Goal: Find contact information: Obtain details needed to contact an individual or organization

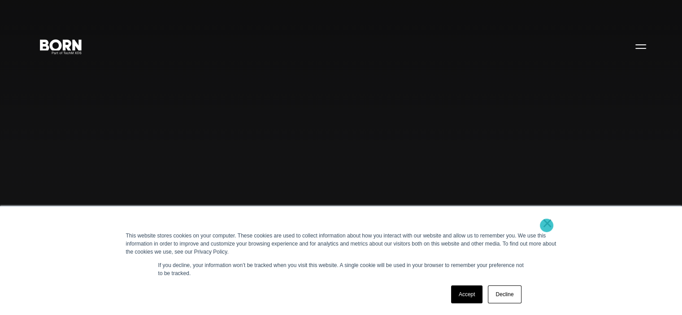
click at [546, 225] on link "×" at bounding box center [547, 223] width 11 height 8
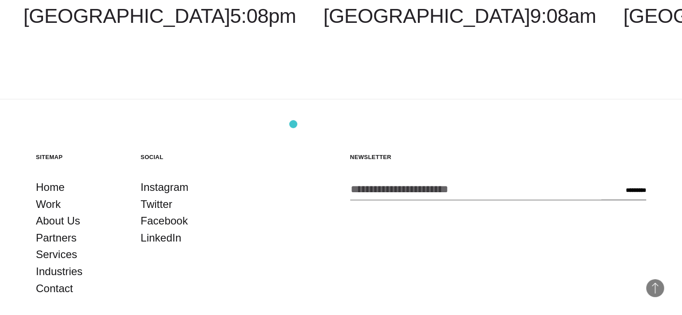
scroll to position [2368, 0]
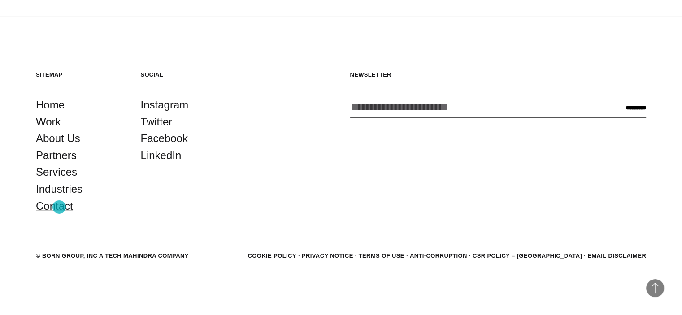
click at [59, 207] on link "Contact" at bounding box center [54, 206] width 37 height 17
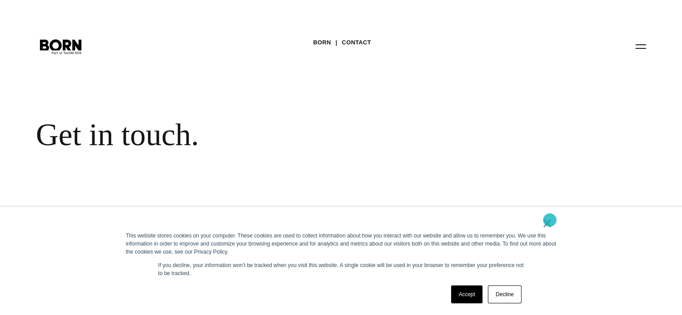
click at [549, 220] on link "×" at bounding box center [547, 223] width 11 height 8
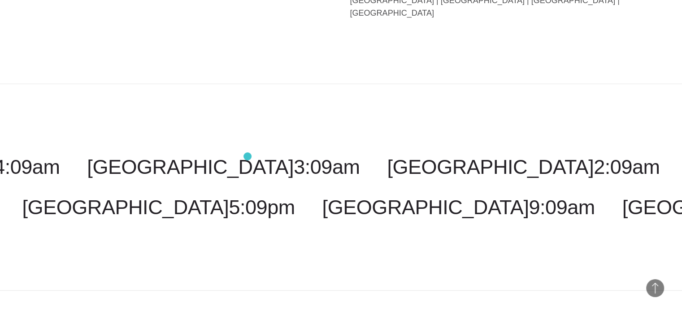
scroll to position [2268, 0]
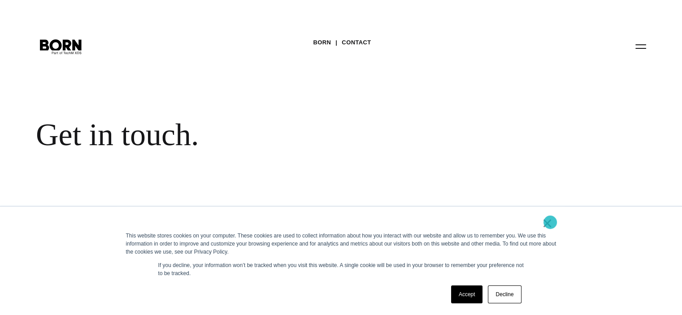
click at [547, 224] on link "×" at bounding box center [547, 223] width 11 height 8
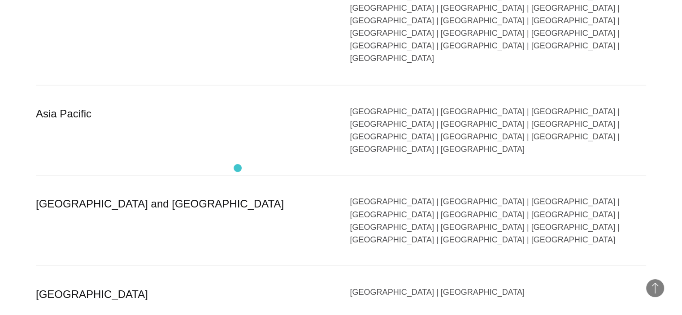
scroll to position [1703, 0]
